Goal: Task Accomplishment & Management: Manage account settings

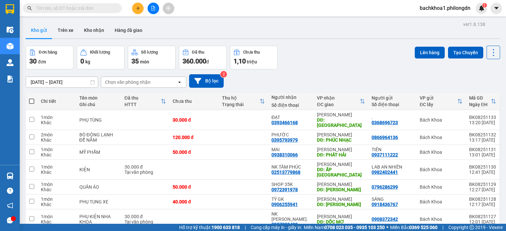
scroll to position [60, 0]
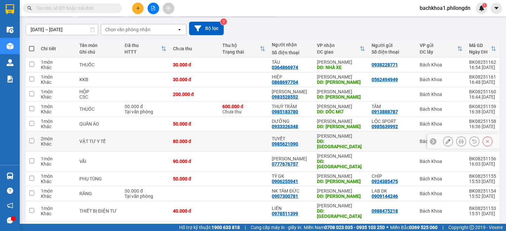
scroll to position [60, 0]
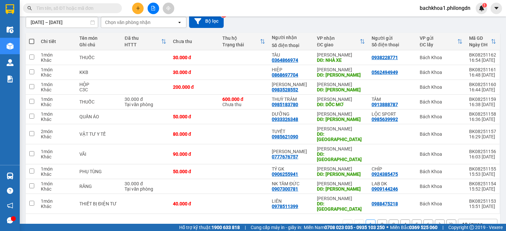
click at [400, 220] on button "4" at bounding box center [405, 225] width 10 height 10
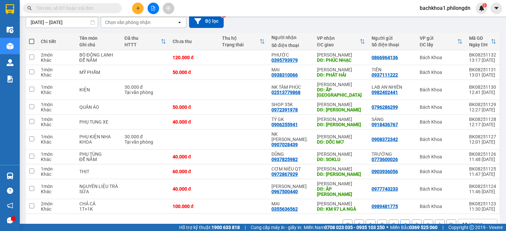
click at [389, 220] on button "3" at bounding box center [393, 225] width 10 height 10
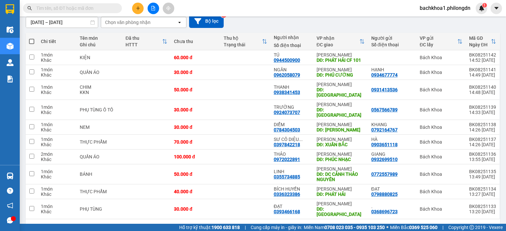
click at [400, 225] on button "4" at bounding box center [405, 230] width 10 height 10
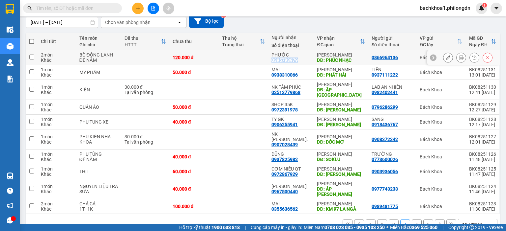
drag, startPoint x: 270, startPoint y: 60, endPoint x: 299, endPoint y: 60, distance: 29.3
click at [299, 60] on td "PHƯỚC 0395793979" at bounding box center [290, 57] width 45 height 15
checkbox input "true"
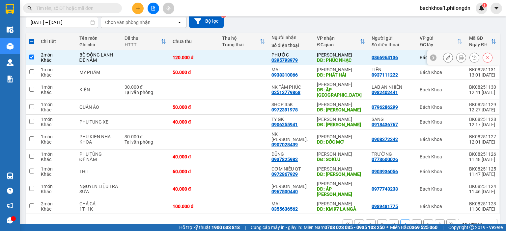
drag, startPoint x: 299, startPoint y: 60, endPoint x: 279, endPoint y: 60, distance: 19.7
click at [279, 60] on div "0395793979" at bounding box center [284, 60] width 26 height 5
copy div "0395793979"
click at [332, 23] on div "13/08/2025 – 15/08/2025 Press the down arrow key to interact with the calendar …" at bounding box center [263, 20] width 474 height 13
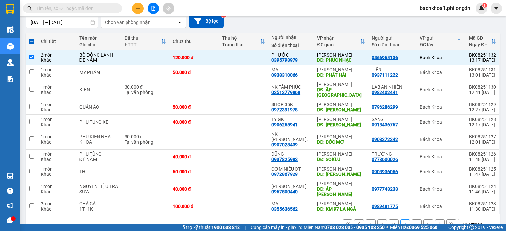
click at [31, 39] on span at bounding box center [31, 41] width 5 height 5
click at [32, 38] on input "checkbox" at bounding box center [32, 38] width 0 height 0
checkbox input "true"
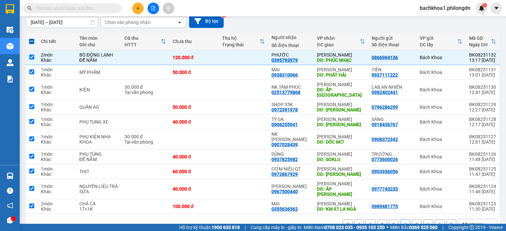
checkbox input "true"
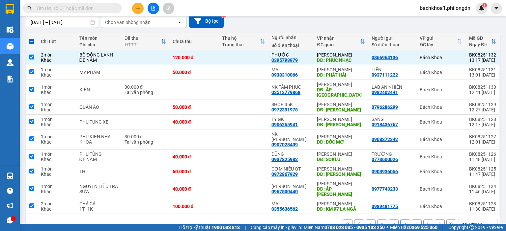
checkbox input "true"
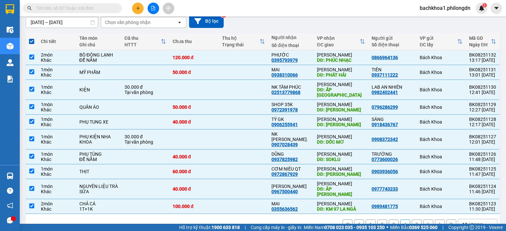
click at [30, 43] on span at bounding box center [31, 41] width 5 height 5
click at [32, 38] on input "checkbox" at bounding box center [32, 38] width 0 height 0
checkbox input "false"
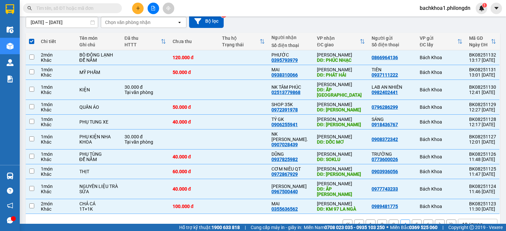
checkbox input "false"
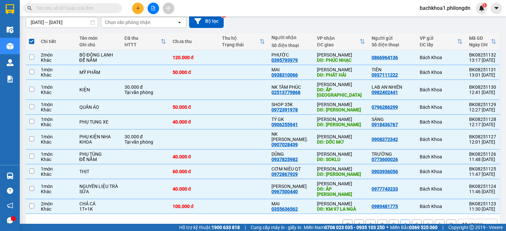
checkbox input "false"
